Goal: Task Accomplishment & Management: Manage account settings

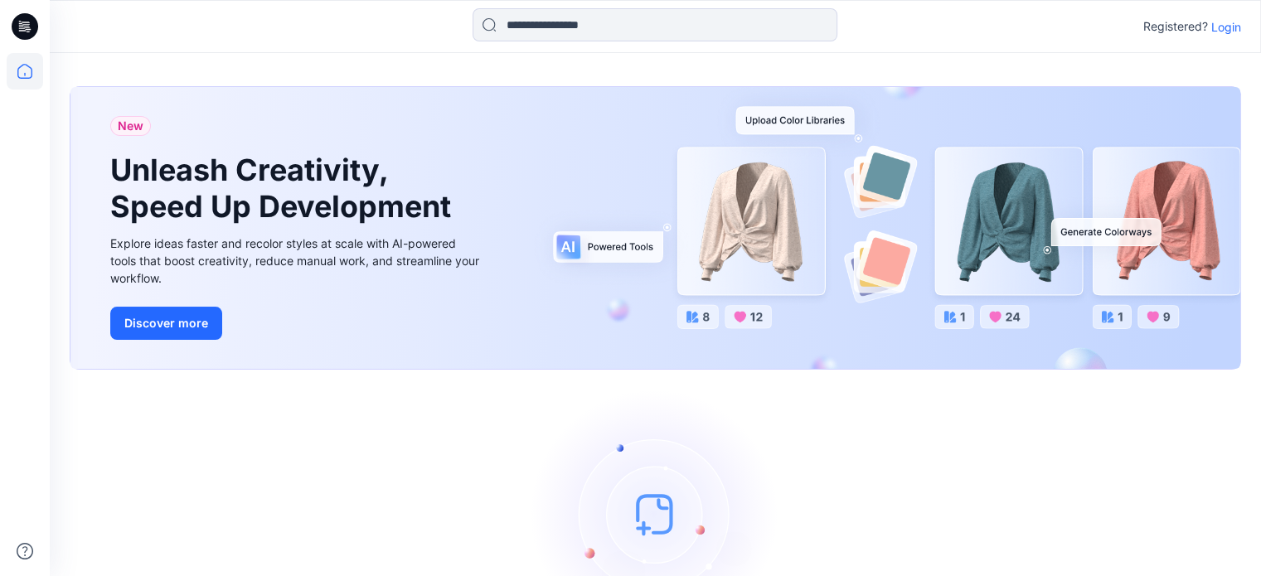
click at [1230, 27] on p "Login" at bounding box center [1226, 26] width 30 height 17
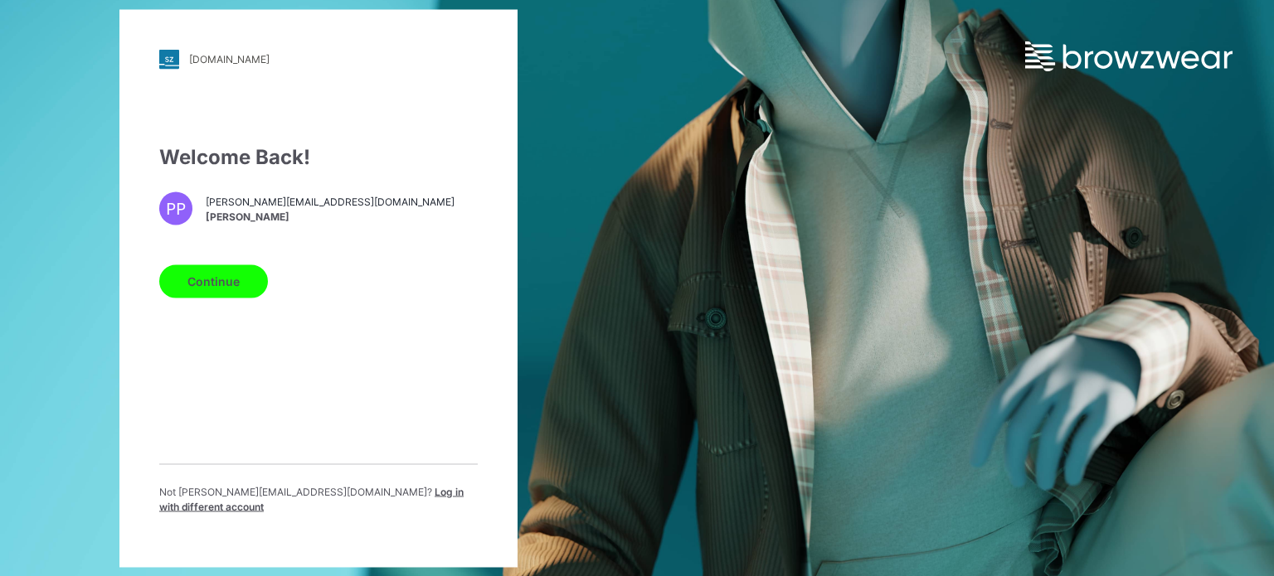
click at [222, 284] on button "Continue" at bounding box center [213, 280] width 109 height 33
click at [197, 281] on button "Continue" at bounding box center [213, 280] width 109 height 33
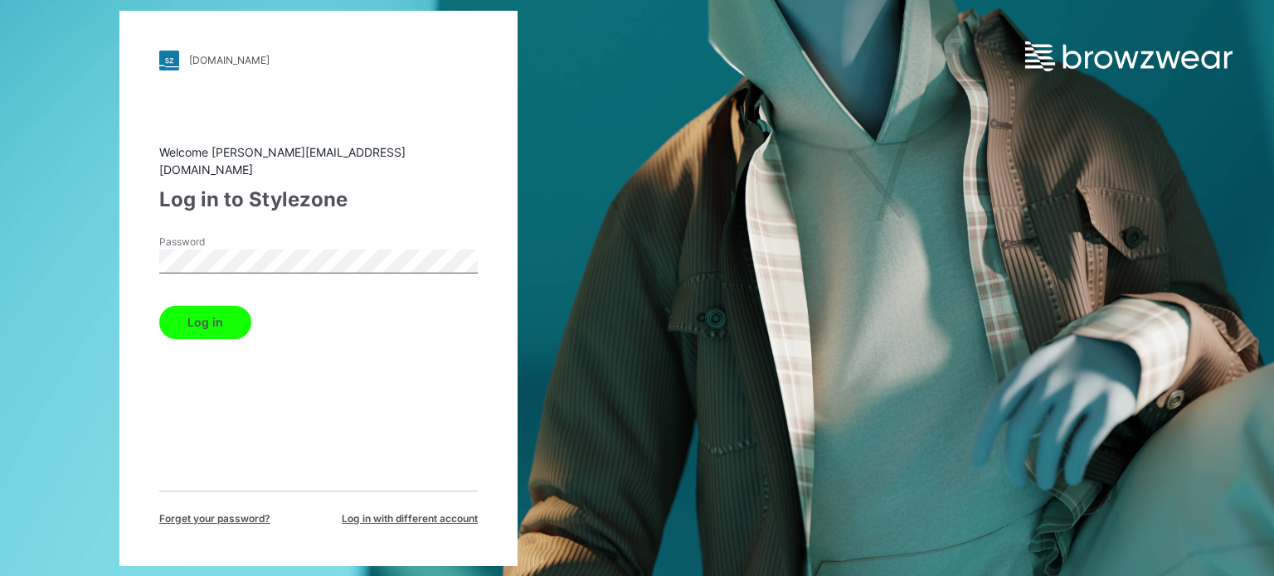
click at [232, 306] on button "Log in" at bounding box center [205, 322] width 92 height 33
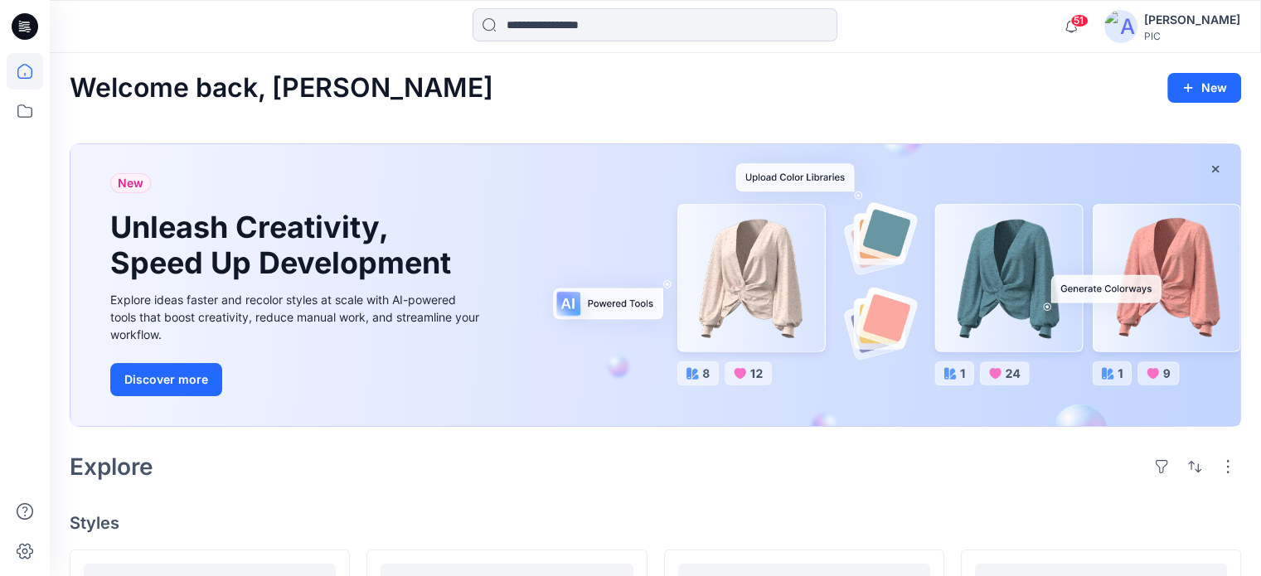
click at [1120, 18] on img at bounding box center [1120, 26] width 33 height 33
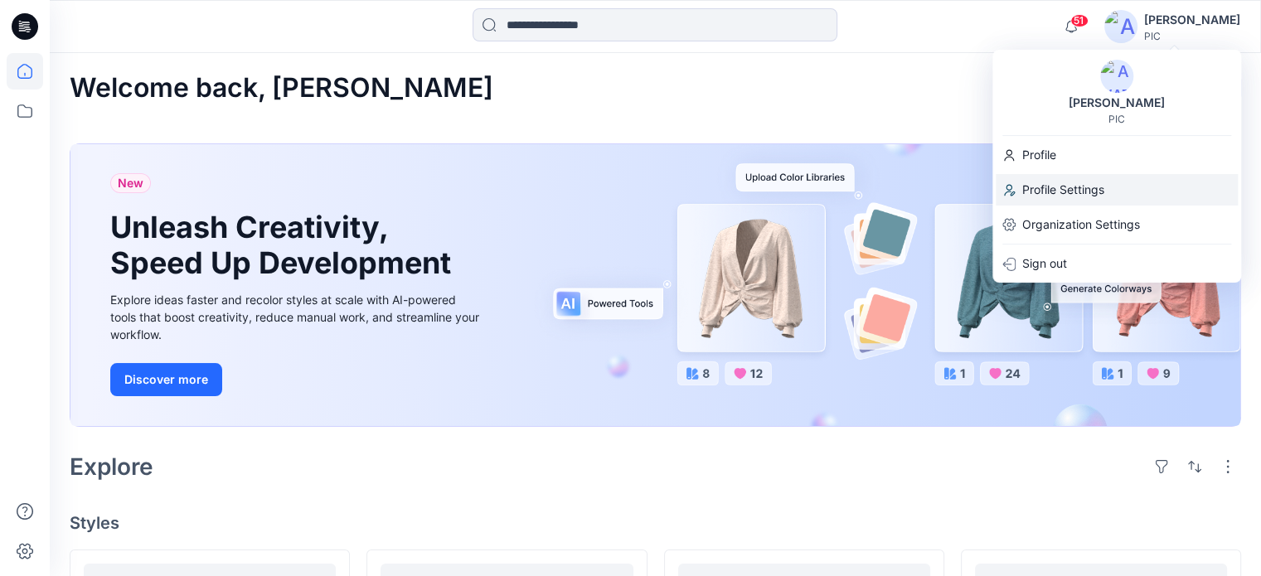
click at [1046, 182] on p "Profile Settings" at bounding box center [1063, 190] width 82 height 32
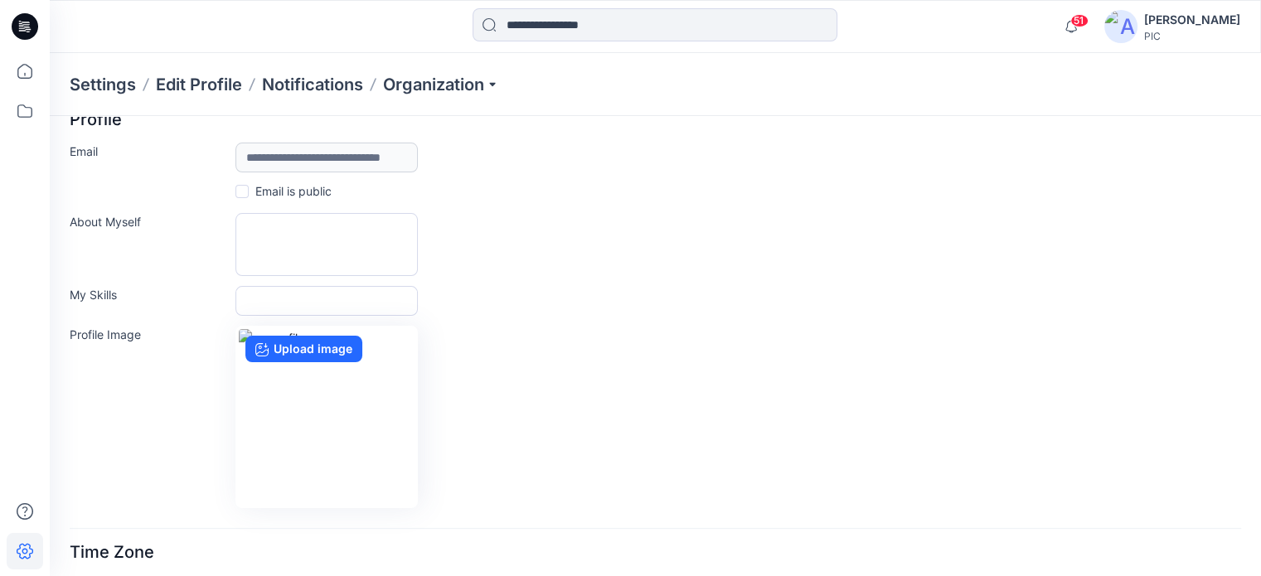
scroll to position [259, 0]
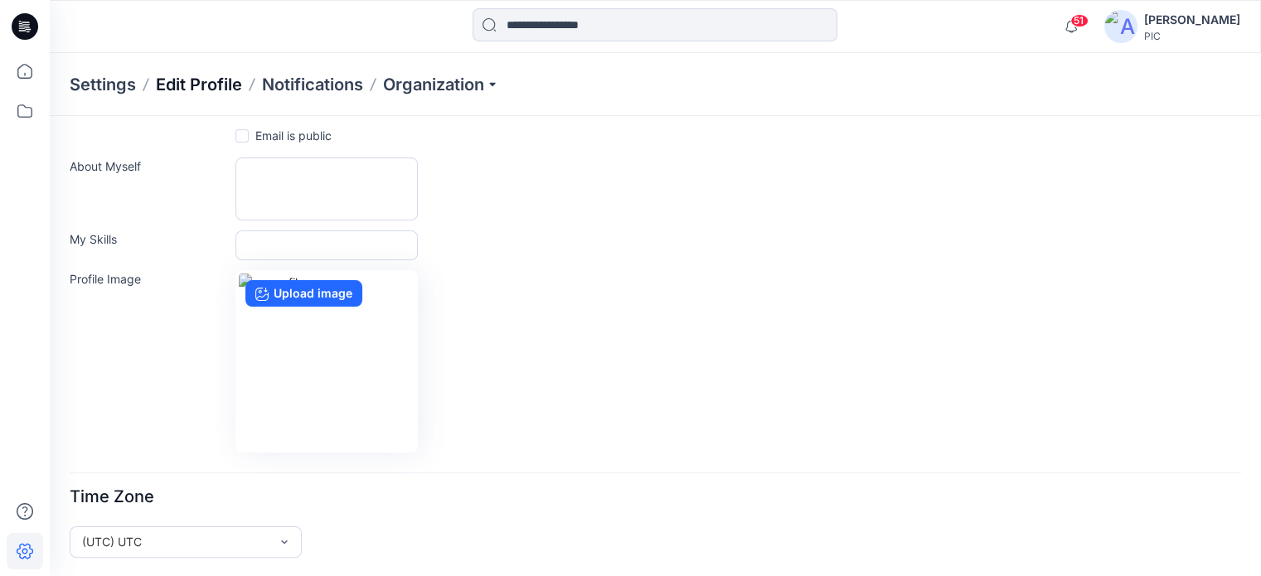
click at [214, 82] on p "Edit Profile" at bounding box center [199, 84] width 86 height 23
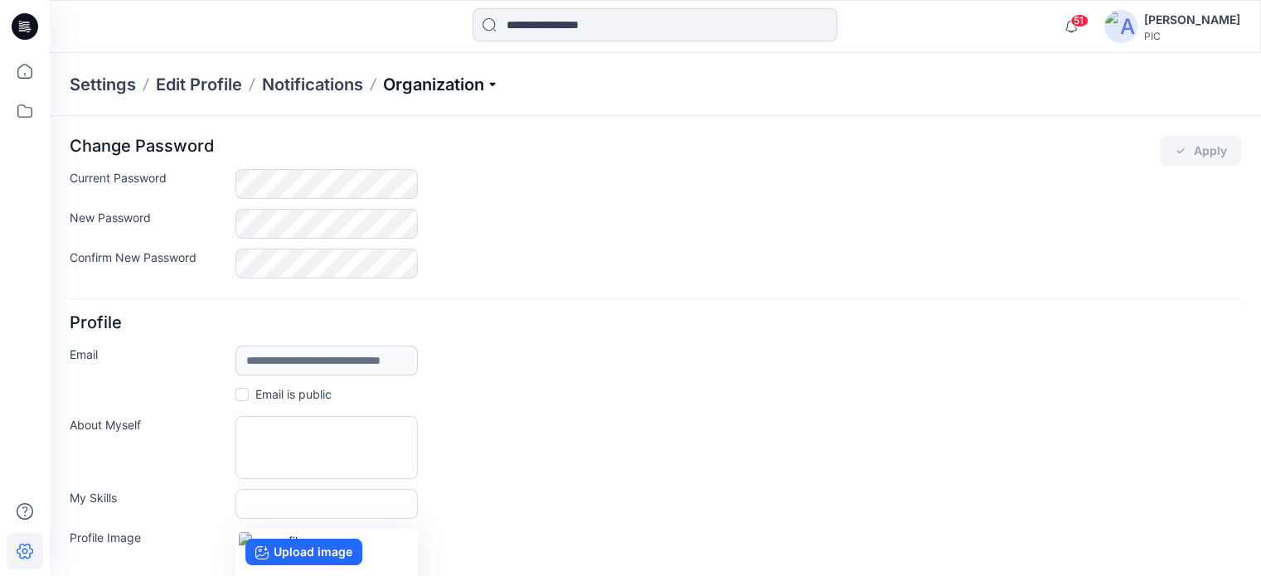
click at [492, 82] on p "Organization" at bounding box center [441, 84] width 116 height 23
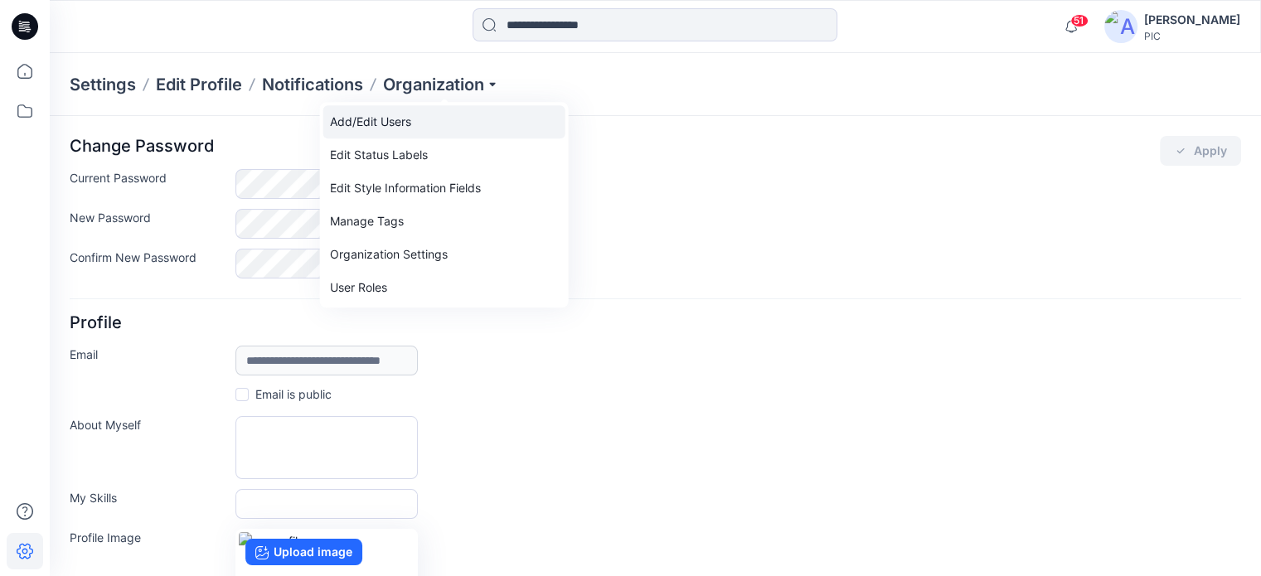
click at [418, 116] on link "Add/Edit Users" at bounding box center [444, 121] width 242 height 33
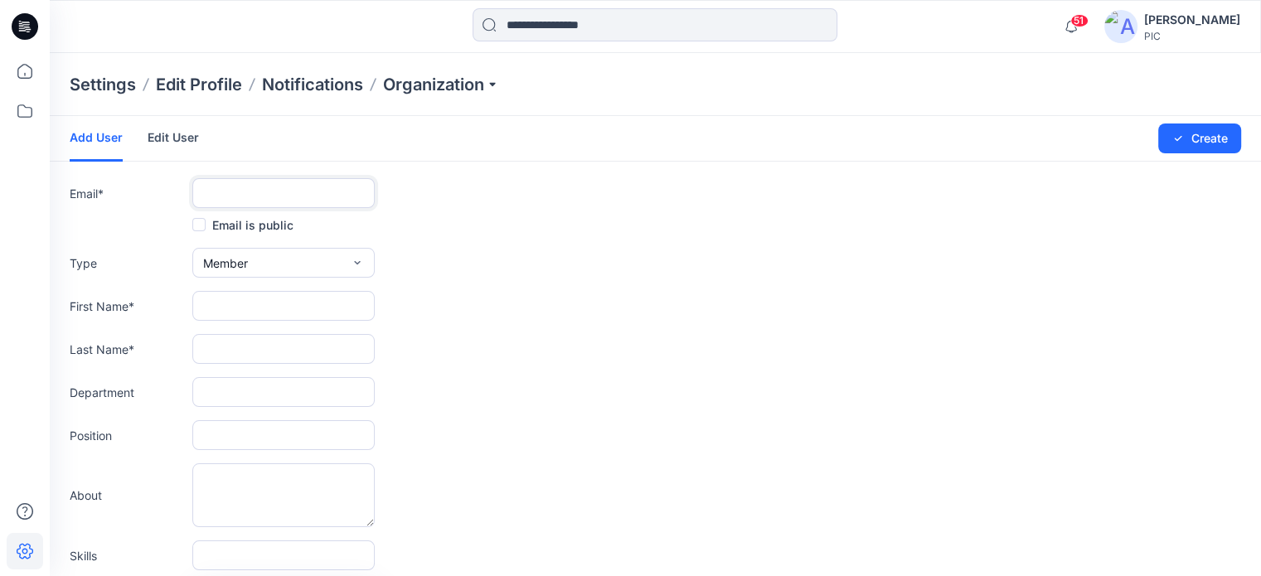
click at [216, 197] on input "text" at bounding box center [283, 193] width 182 height 30
paste input "**********"
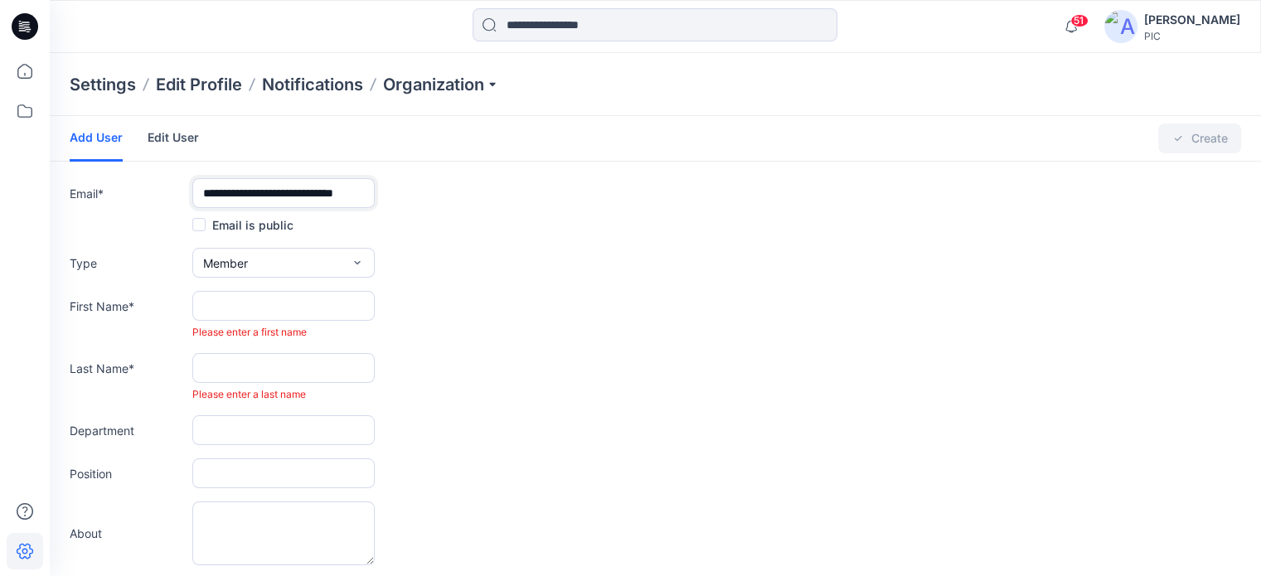
type input "**********"
click at [361, 268] on icon "button" at bounding box center [357, 262] width 13 height 13
click at [284, 361] on button "Admin" at bounding box center [284, 367] width 176 height 33
click at [255, 296] on input "text" at bounding box center [283, 306] width 182 height 30
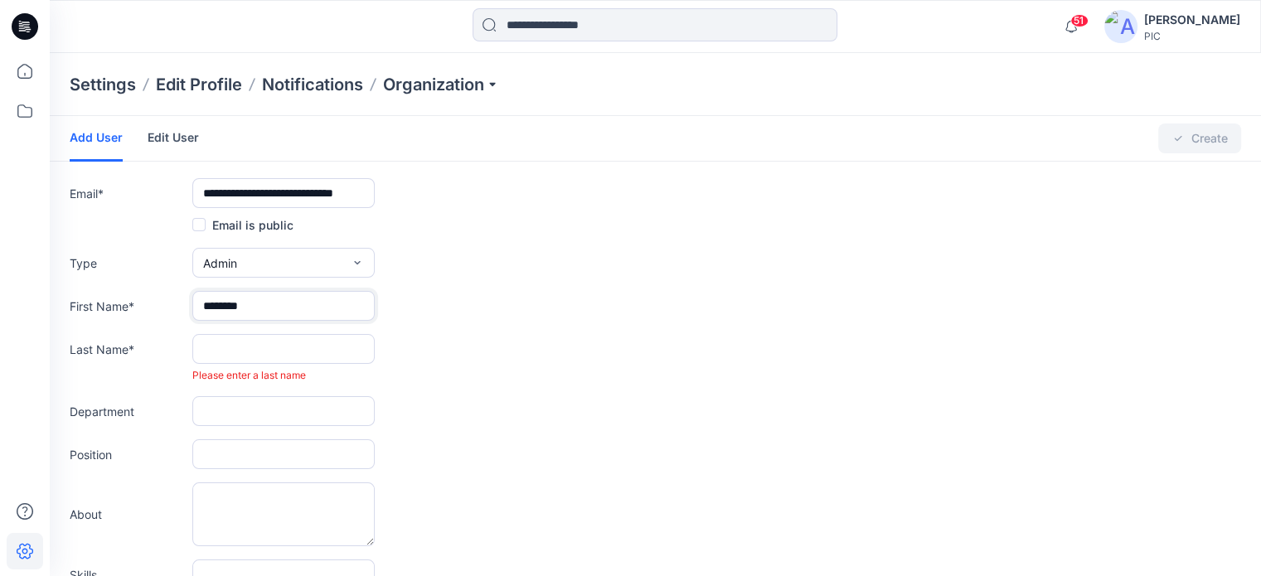
type input "********"
click at [253, 348] on input "text" at bounding box center [283, 349] width 182 height 30
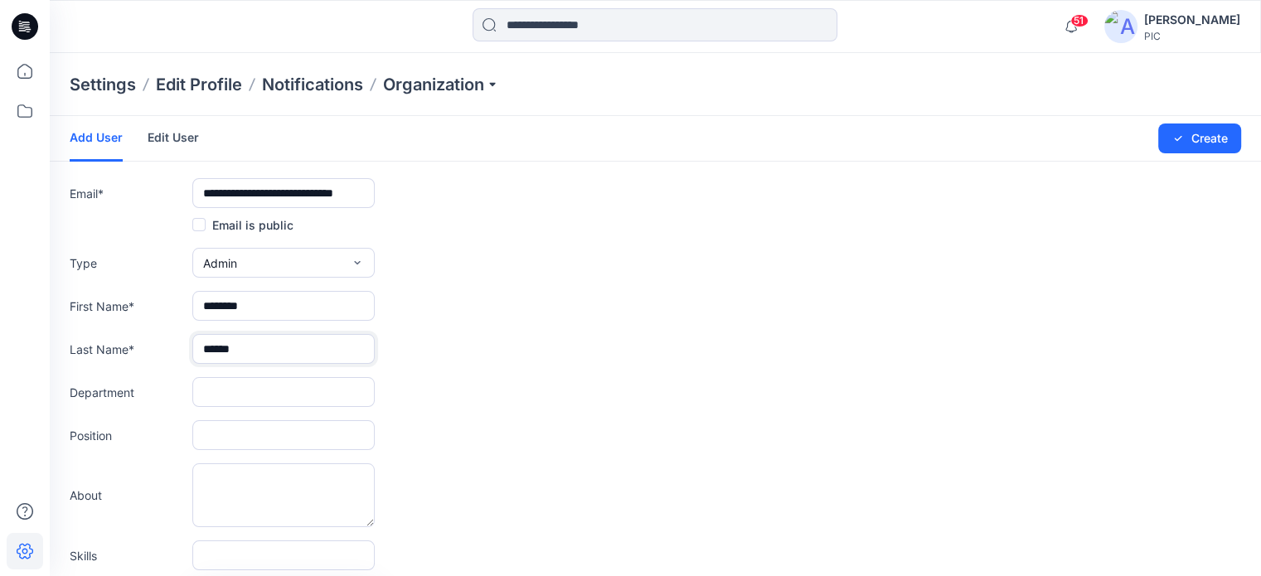
type input "******"
click at [254, 386] on input "text" at bounding box center [283, 392] width 182 height 30
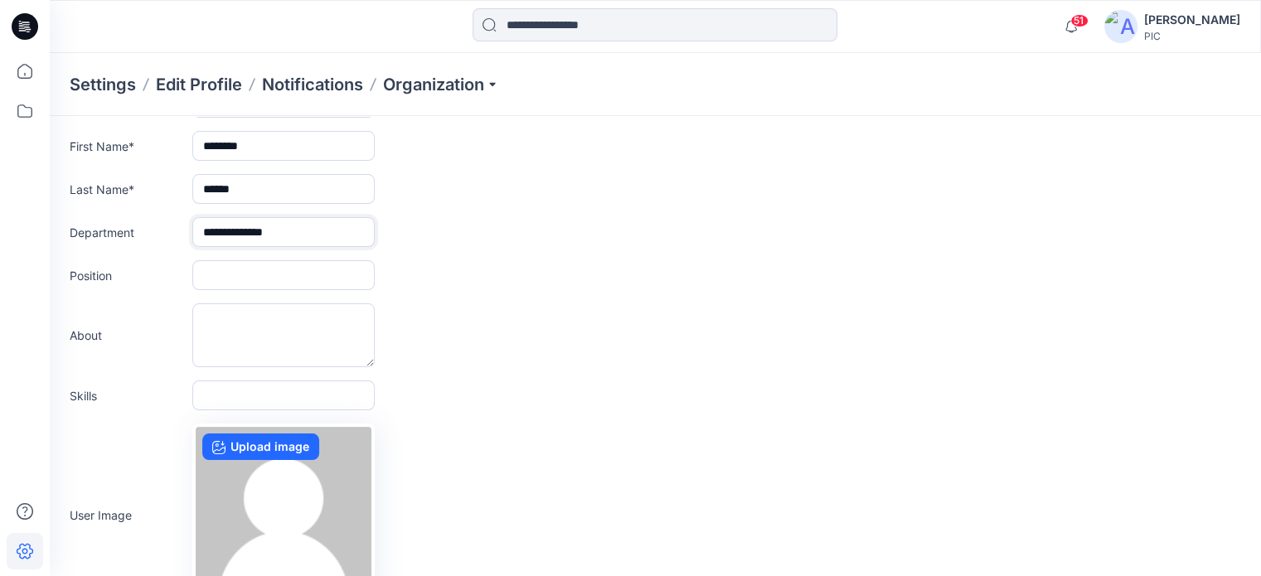
scroll to position [163, 0]
type input "**********"
click at [308, 272] on input "text" at bounding box center [283, 273] width 182 height 30
click at [216, 274] on input "********" at bounding box center [283, 273] width 182 height 30
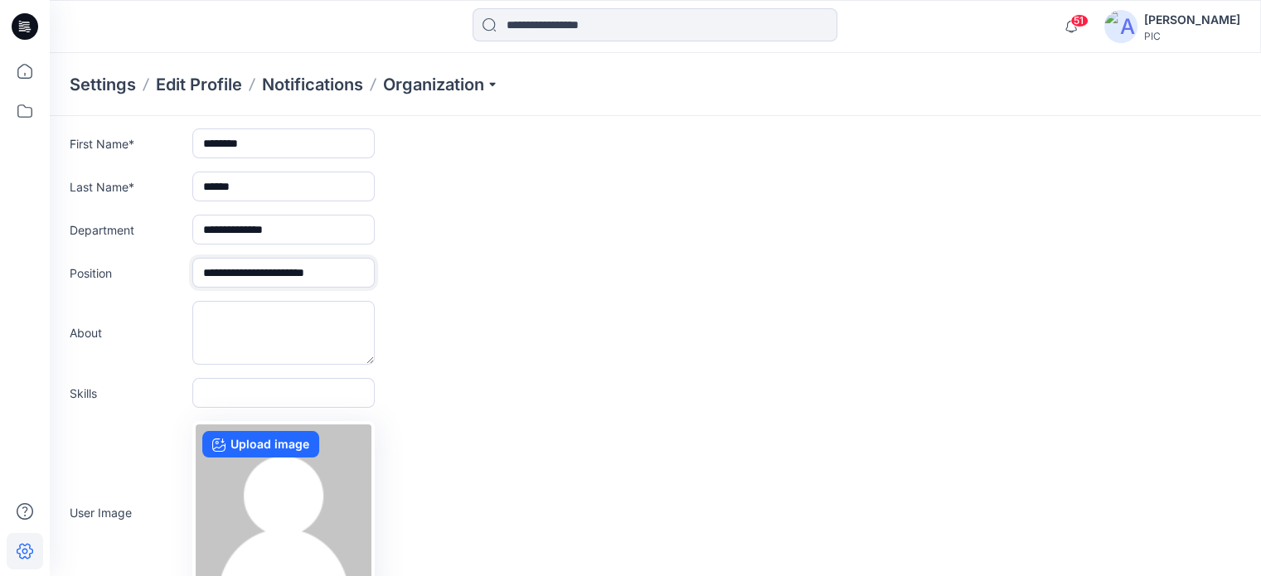
scroll to position [279, 0]
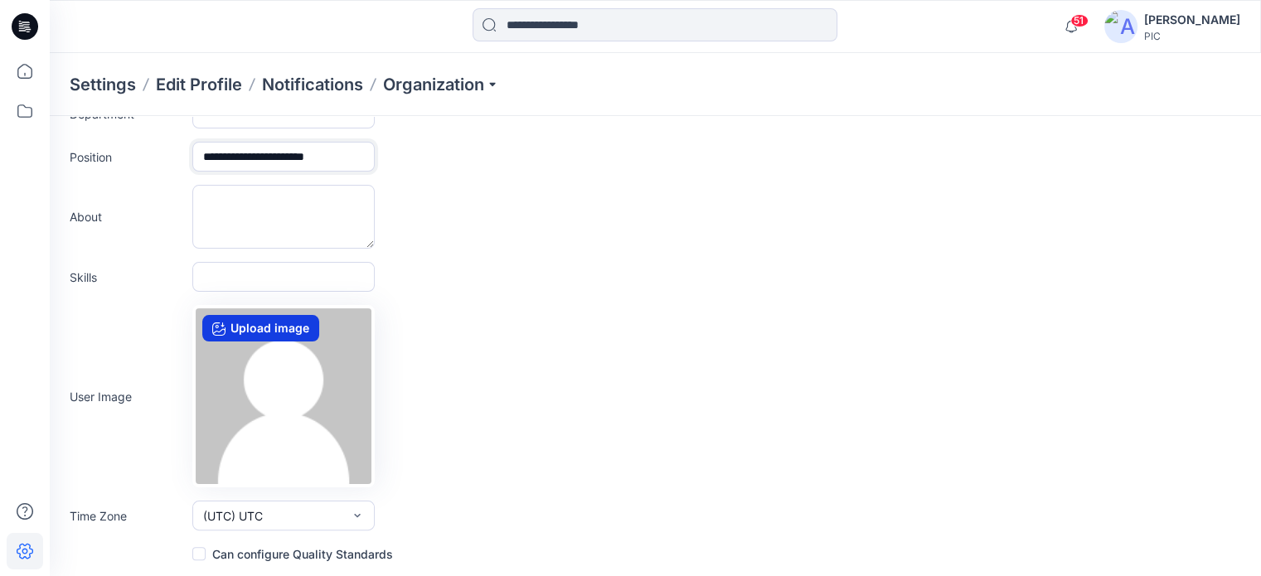
type input "**********"
click at [274, 318] on label "Upload image" at bounding box center [260, 328] width 117 height 27
click at [0, 0] on input "Upload image" at bounding box center [0, 0] width 0 height 0
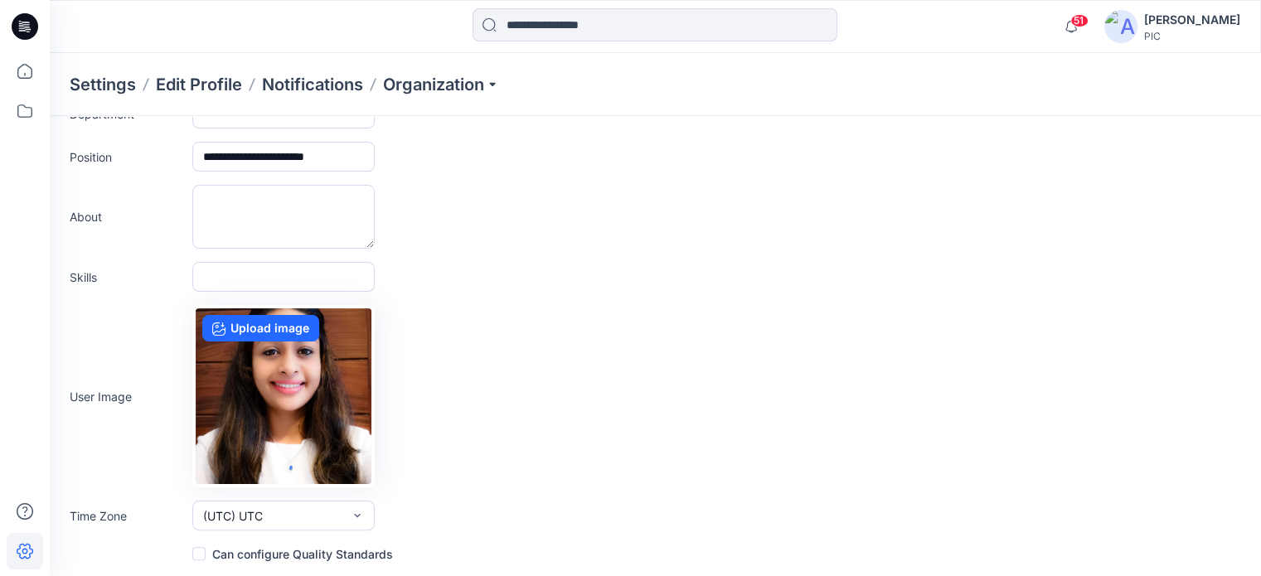
drag, startPoint x: 271, startPoint y: 358, endPoint x: 262, endPoint y: 384, distance: 27.3
click at [262, 384] on img at bounding box center [284, 396] width 176 height 176
click at [265, 332] on label "Upload image" at bounding box center [260, 328] width 117 height 27
click at [0, 0] on input "Upload image" at bounding box center [0, 0] width 0 height 0
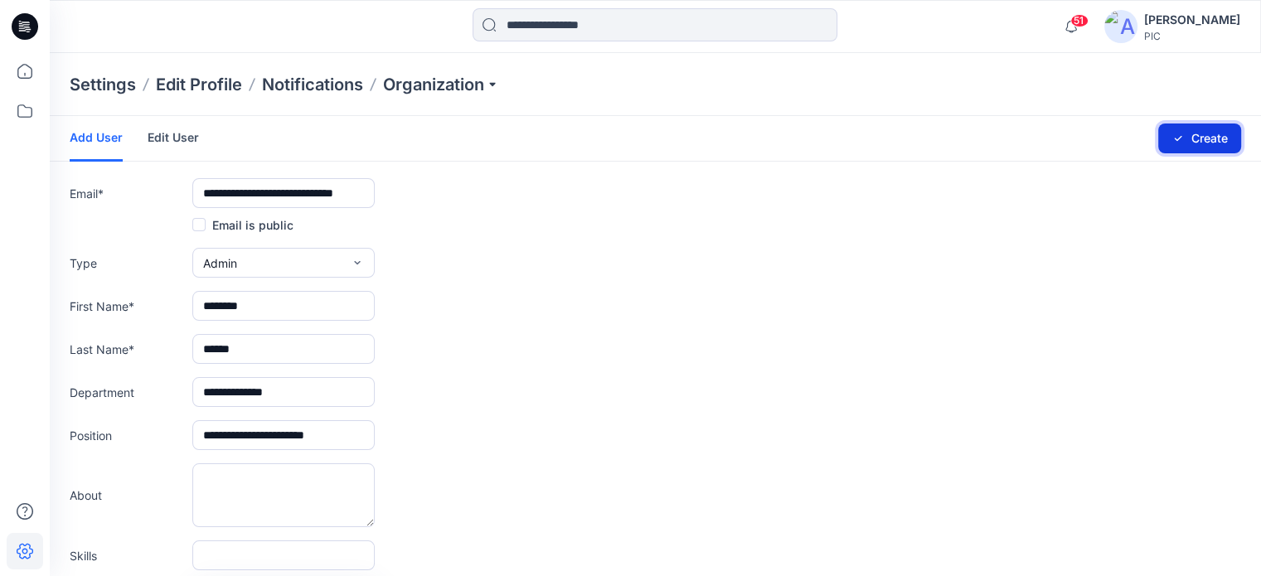
click at [1197, 144] on button "Create" at bounding box center [1199, 139] width 83 height 30
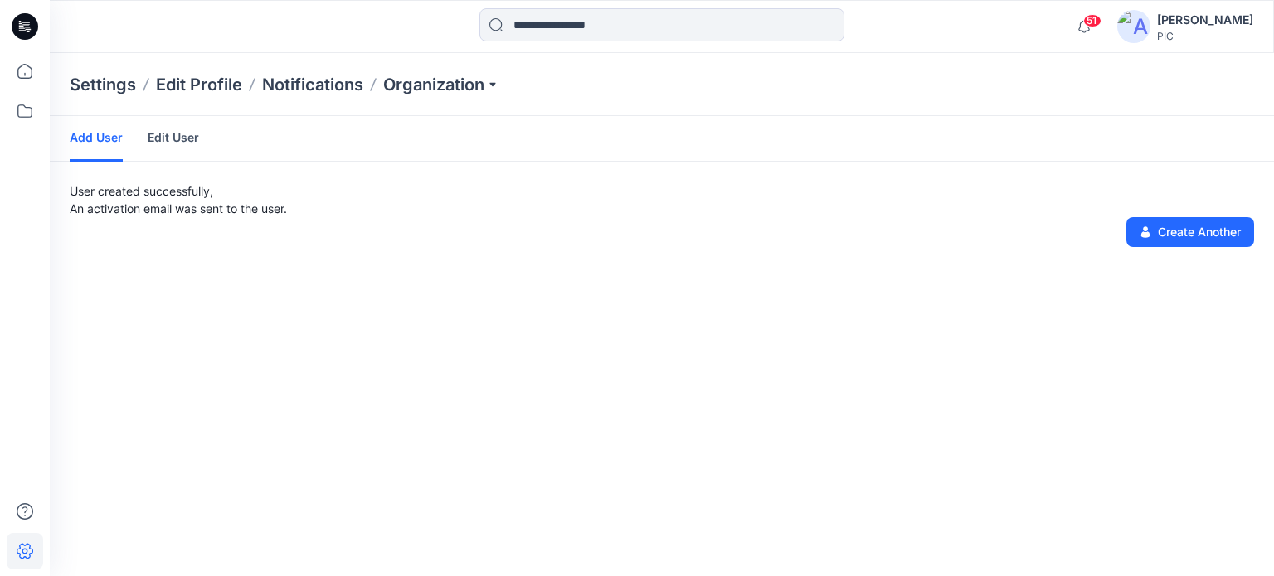
click at [647, 240] on div "User created successfully, An activation email was sent to the user. Create Ano…" at bounding box center [662, 214] width 1224 height 65
click at [1141, 21] on img at bounding box center [1133, 26] width 33 height 33
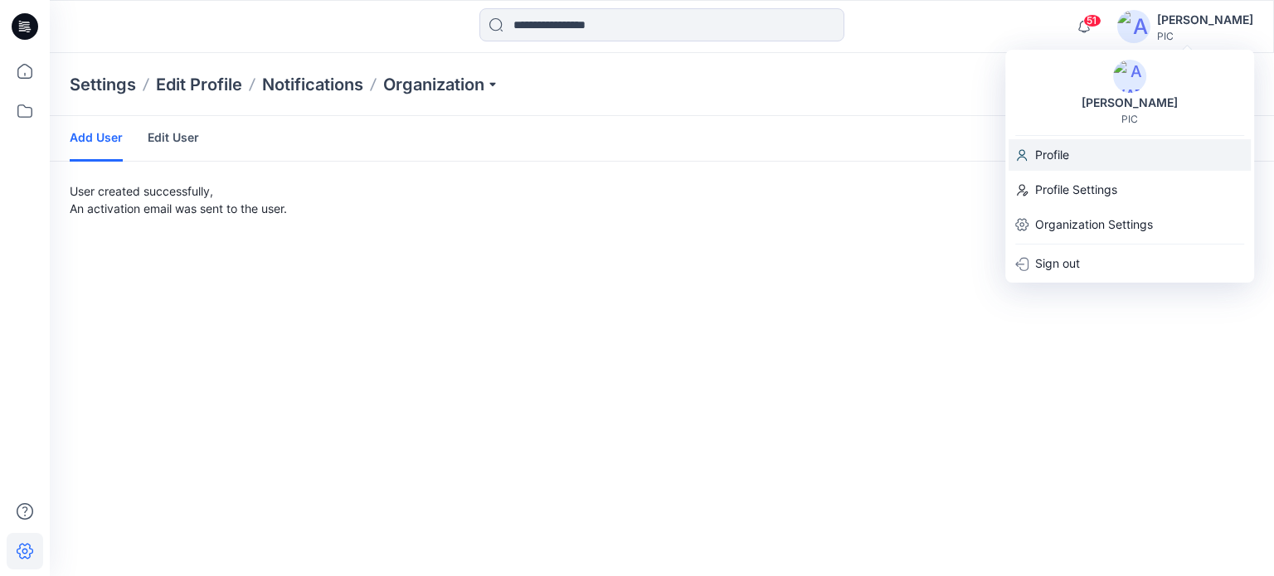
click at [1041, 152] on p "Profile" at bounding box center [1052, 155] width 34 height 32
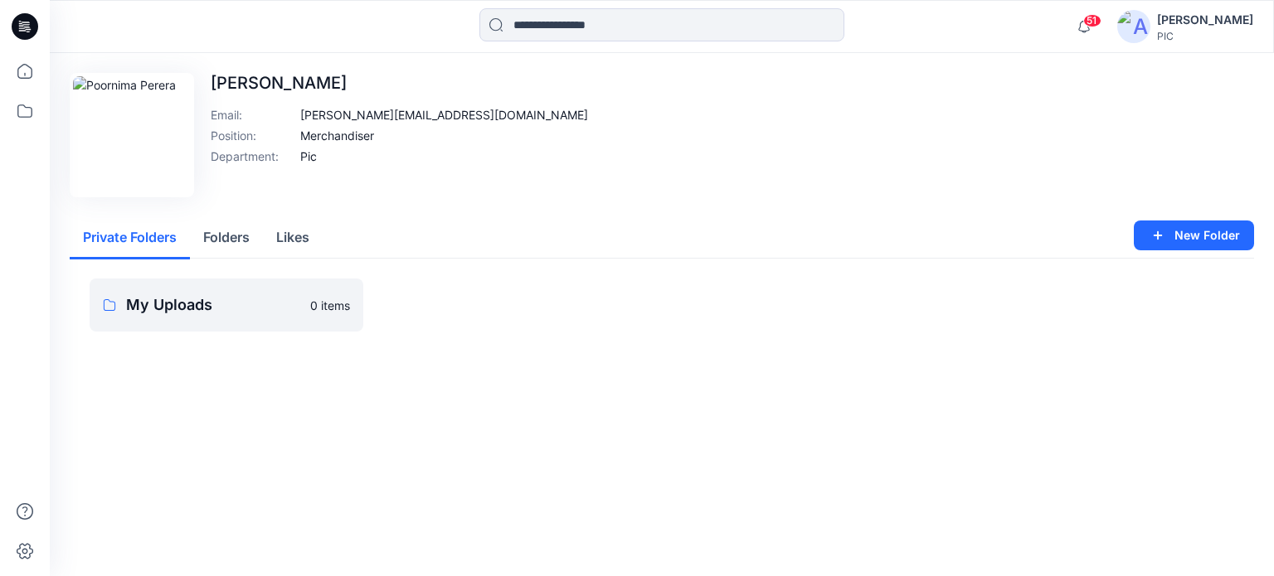
click at [1142, 32] on img at bounding box center [1133, 26] width 33 height 33
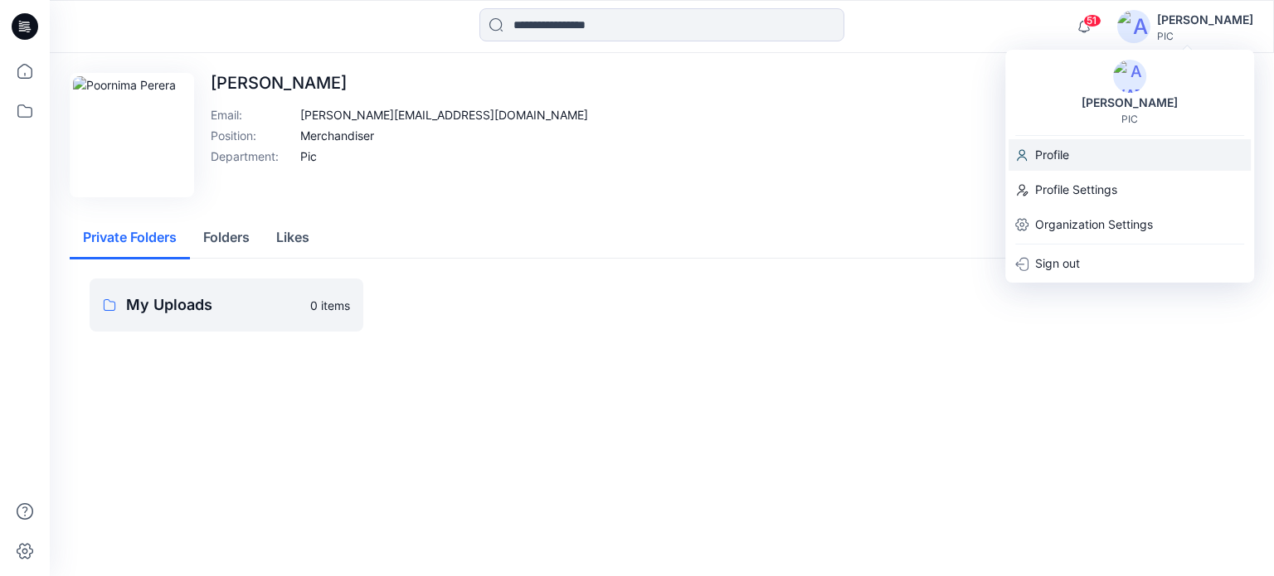
click at [1071, 150] on div "Profile" at bounding box center [1129, 155] width 242 height 32
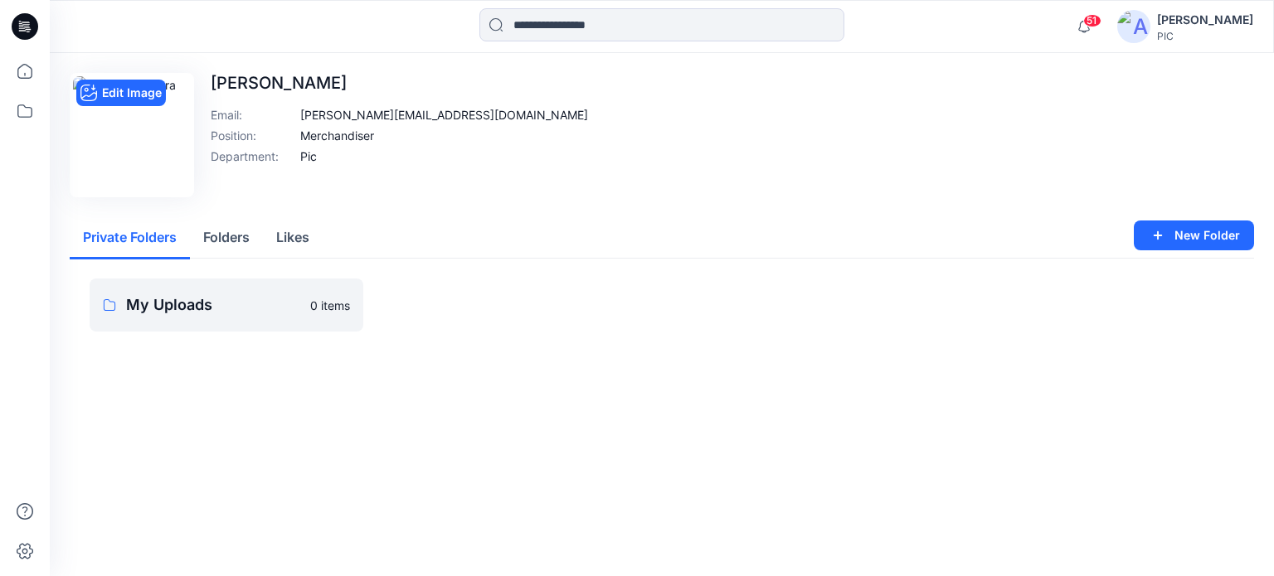
click at [104, 129] on img at bounding box center [132, 135] width 118 height 118
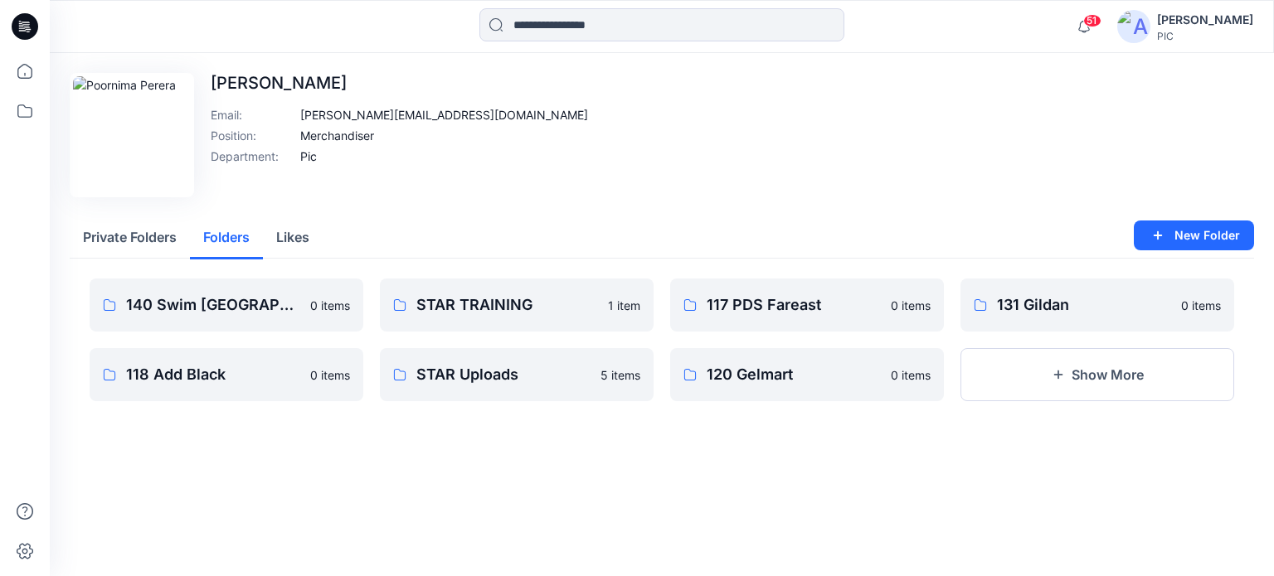
click at [252, 245] on button "Folders" at bounding box center [226, 238] width 73 height 42
click at [1127, 16] on img at bounding box center [1133, 26] width 33 height 33
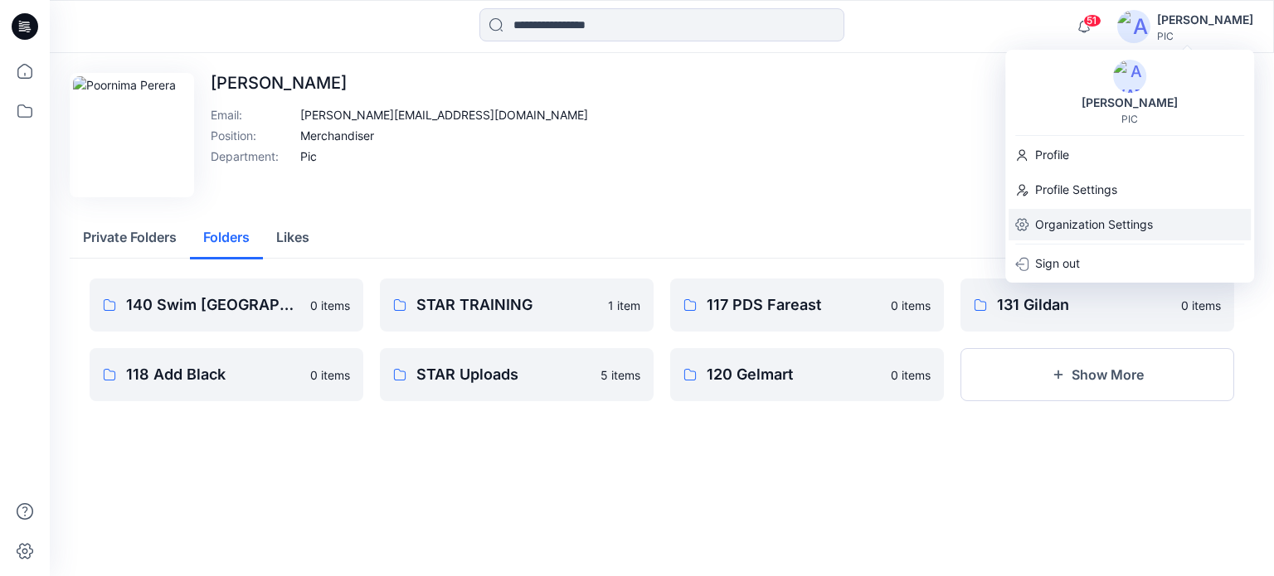
click at [1083, 228] on p "Organization Settings" at bounding box center [1094, 225] width 118 height 32
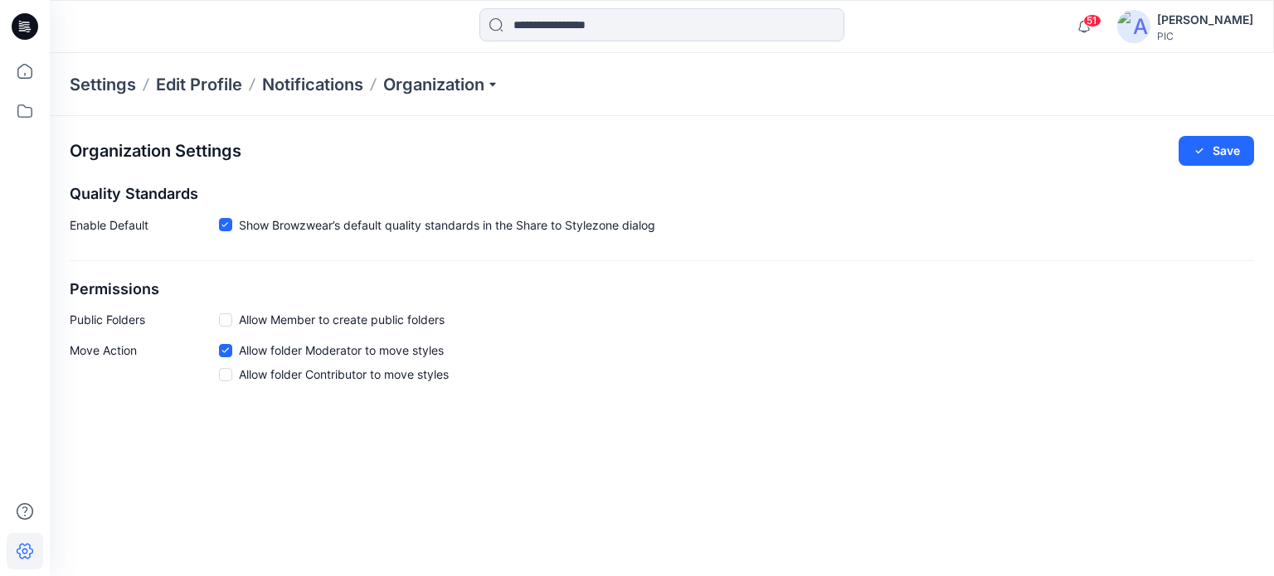
click at [1138, 29] on img at bounding box center [1133, 26] width 33 height 33
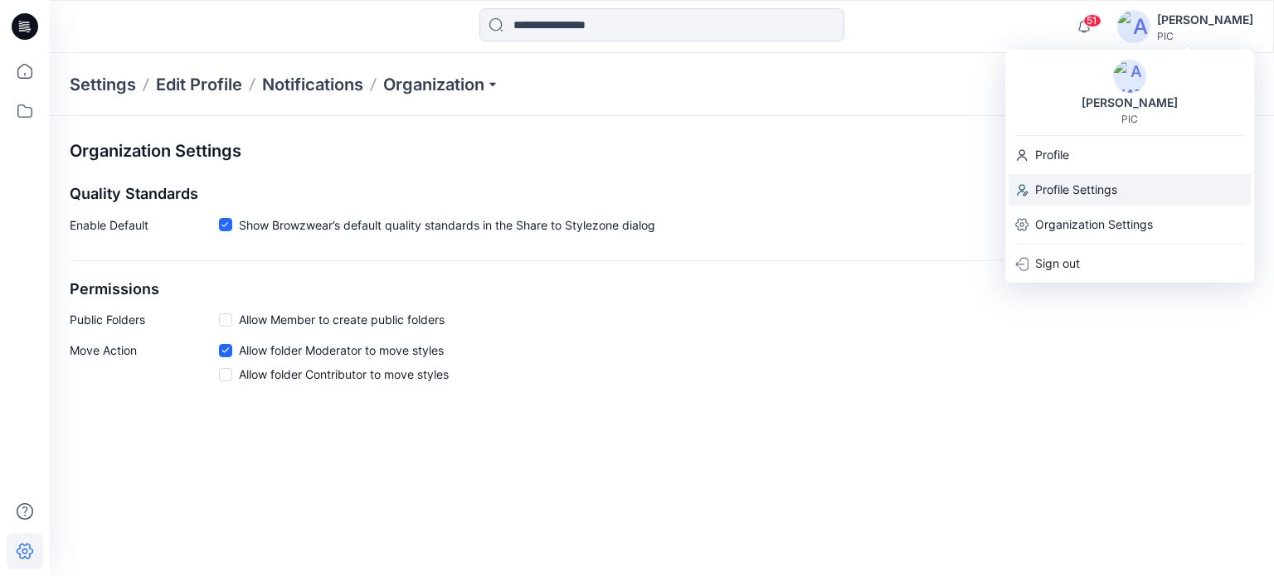
click at [1100, 192] on p "Profile Settings" at bounding box center [1076, 190] width 82 height 32
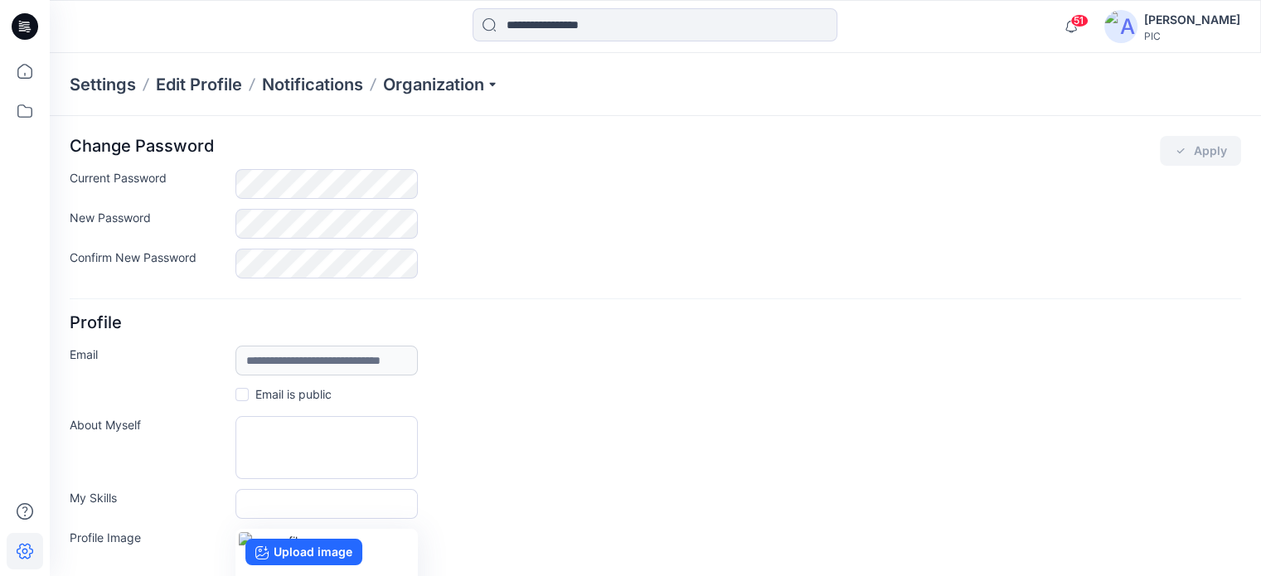
click at [716, 269] on div "Confirm New Password" at bounding box center [656, 264] width 1172 height 30
click at [1123, 25] on img at bounding box center [1120, 26] width 33 height 33
click at [951, 294] on form "**********" at bounding box center [656, 476] width 1172 height 681
click at [1053, 346] on div "**********" at bounding box center [656, 361] width 1172 height 30
click at [32, 74] on icon at bounding box center [25, 71] width 36 height 36
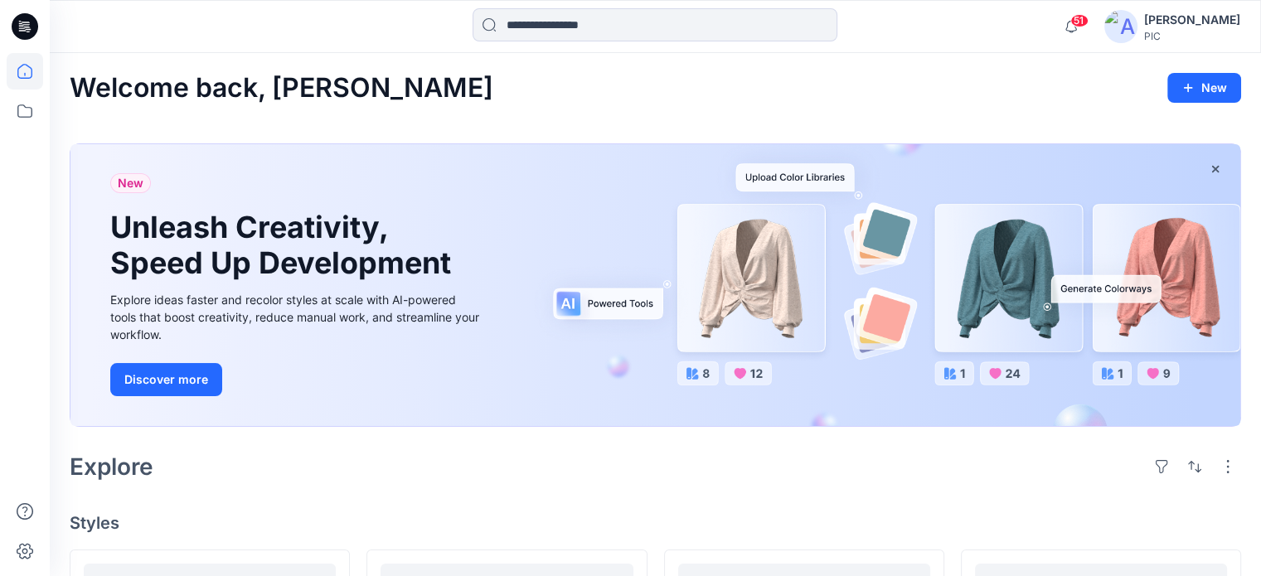
click at [1124, 35] on img at bounding box center [1120, 26] width 33 height 33
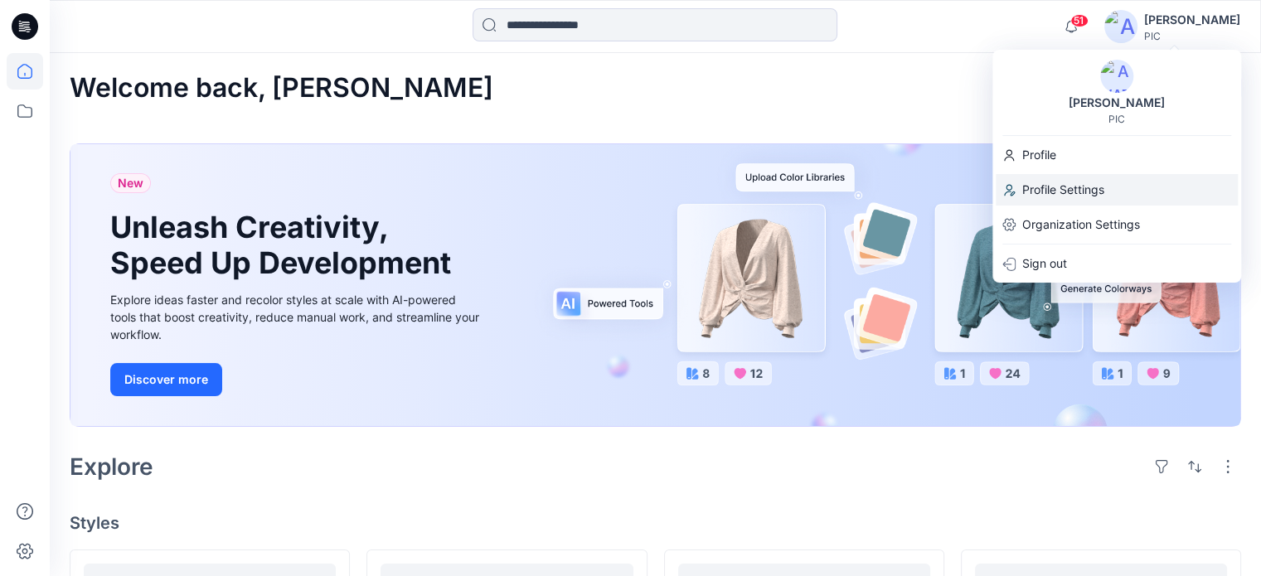
click at [1058, 192] on p "Profile Settings" at bounding box center [1063, 190] width 82 height 32
